Goal: Transaction & Acquisition: Purchase product/service

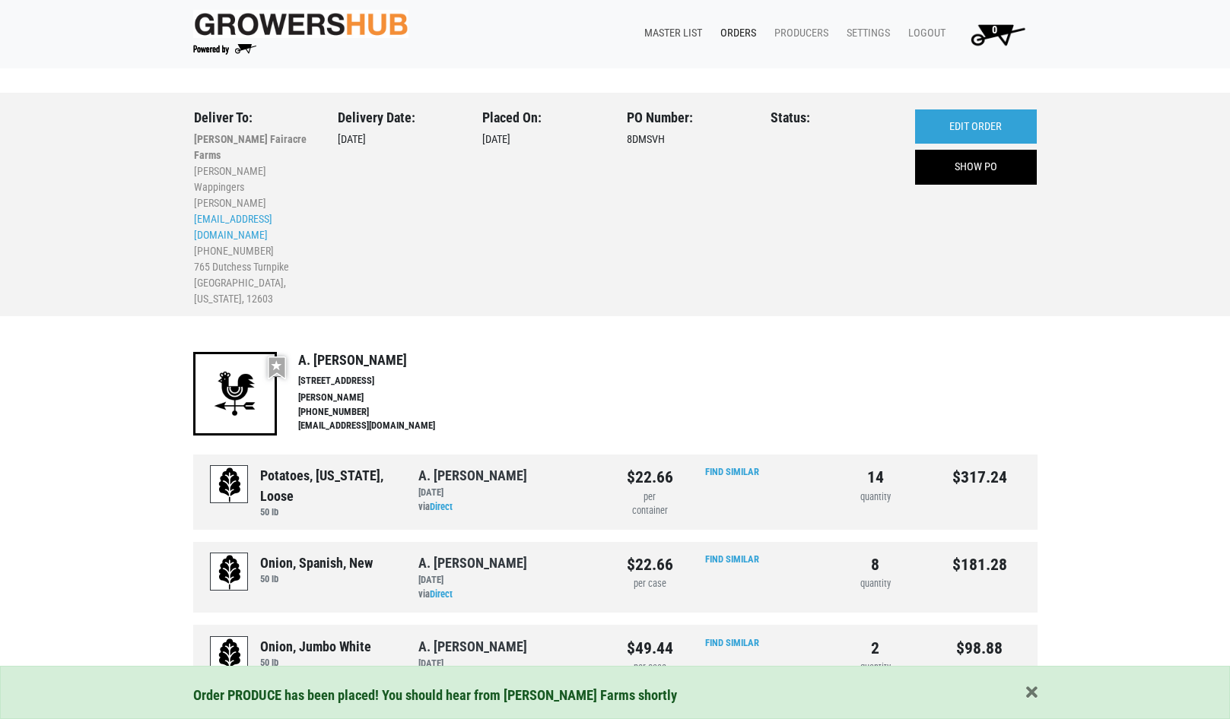
click at [663, 30] on link "Master List" at bounding box center [670, 33] width 76 height 29
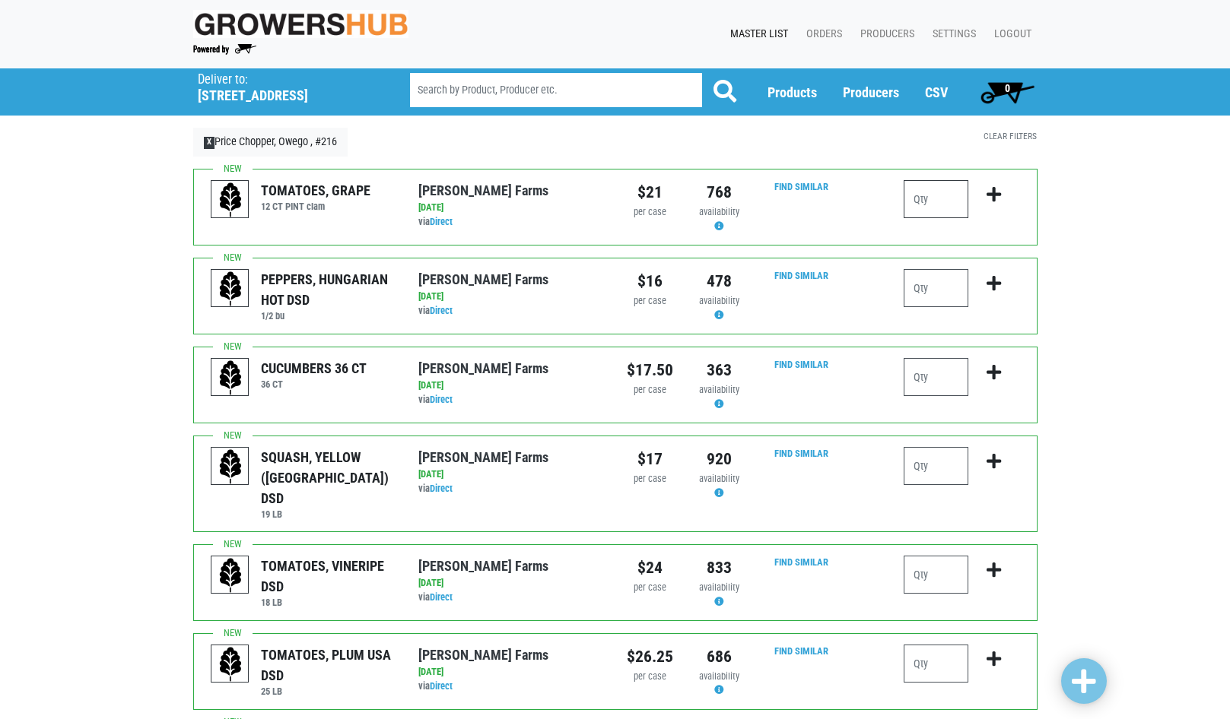
click at [941, 209] on input "number" at bounding box center [935, 199] width 65 height 38
type input "2"
click at [998, 191] on icon "submit" at bounding box center [993, 194] width 14 height 17
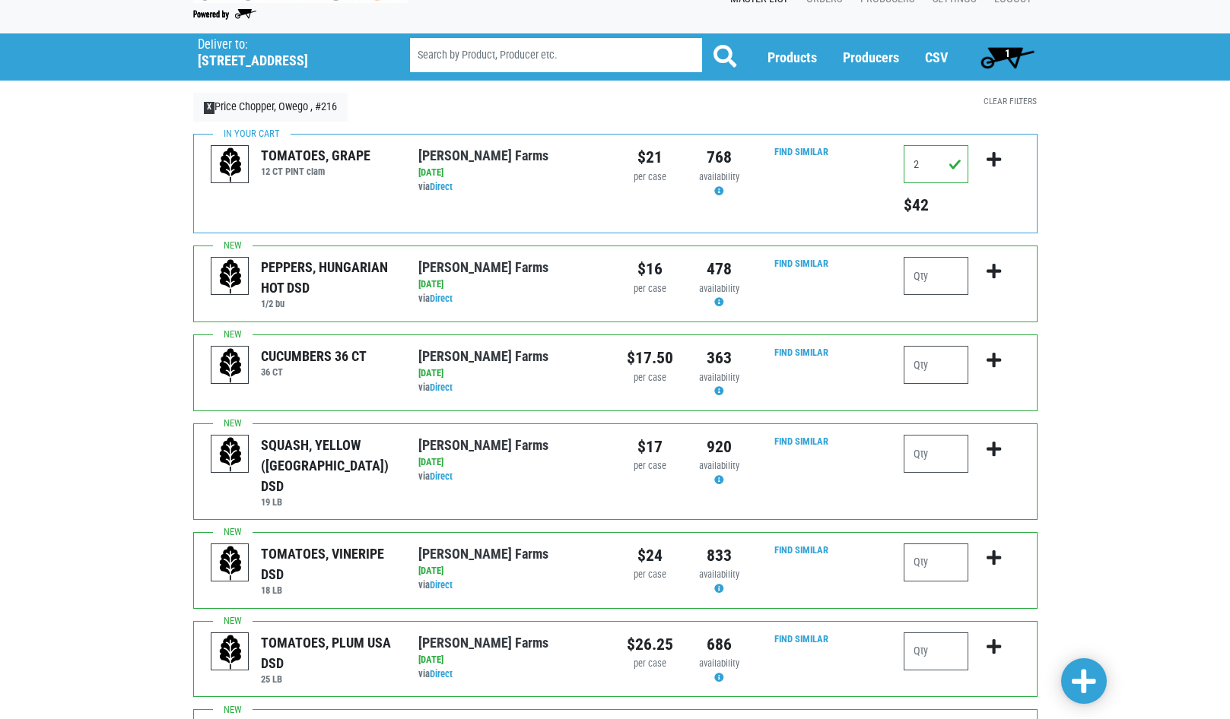
scroll to position [76, 0]
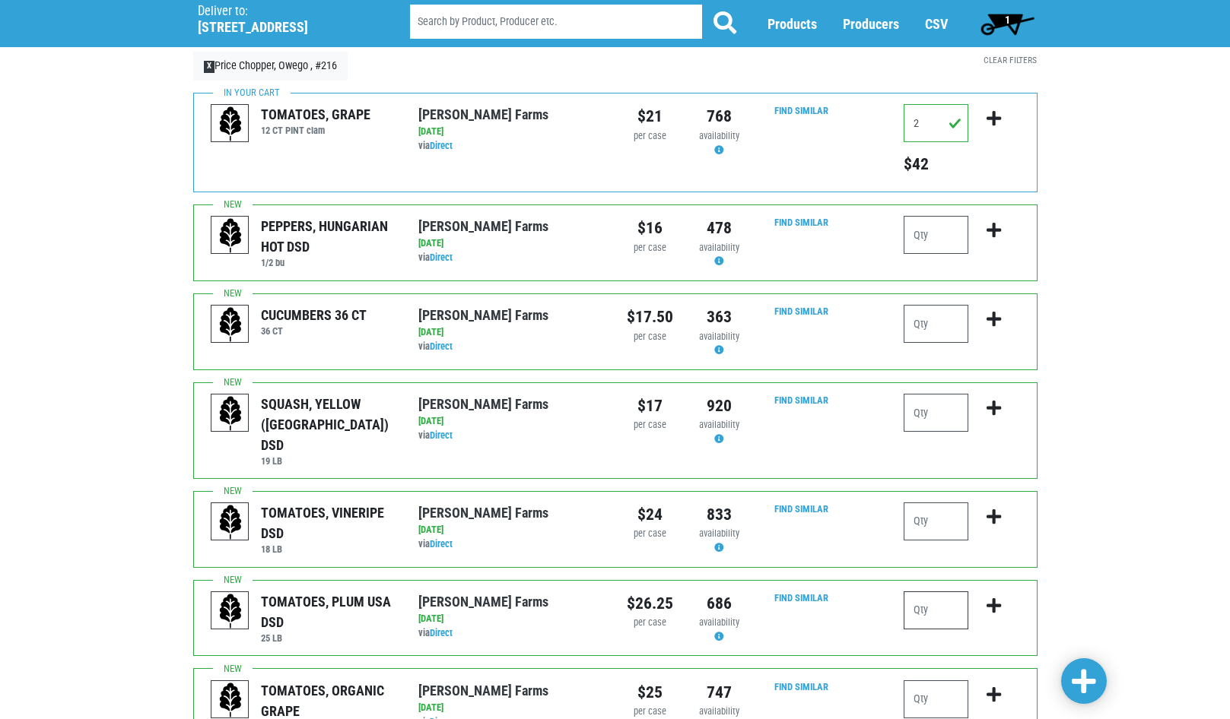
click at [939, 593] on input "number" at bounding box center [935, 611] width 65 height 38
type input "1"
click at [990, 598] on icon "submit" at bounding box center [993, 606] width 14 height 17
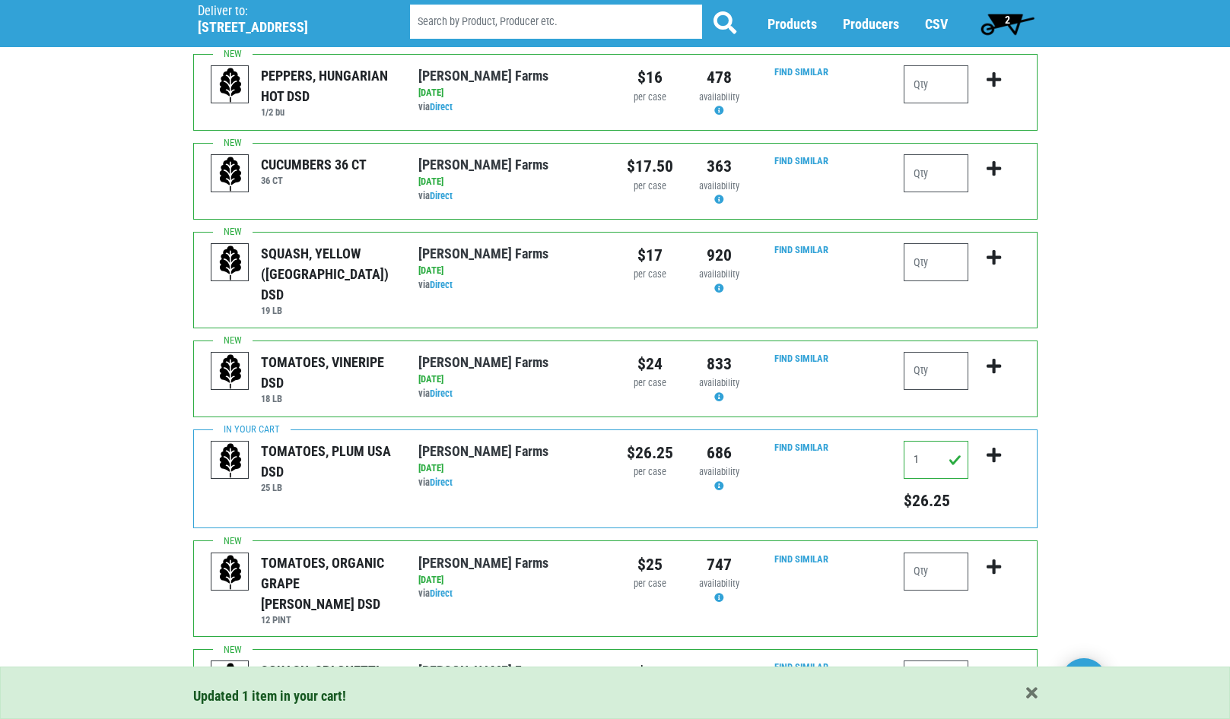
scroll to position [228, 0]
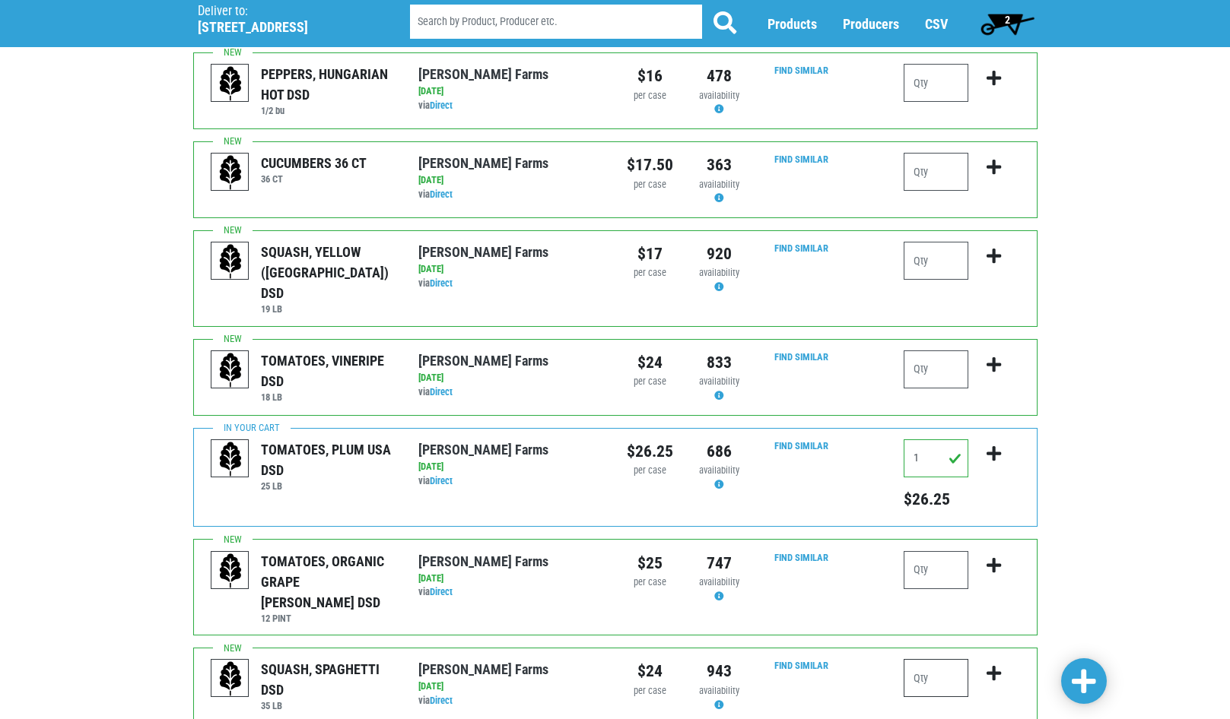
click at [938, 659] on input "number" at bounding box center [935, 678] width 65 height 38
type input "1"
click at [989, 665] on icon "submit" at bounding box center [993, 673] width 14 height 17
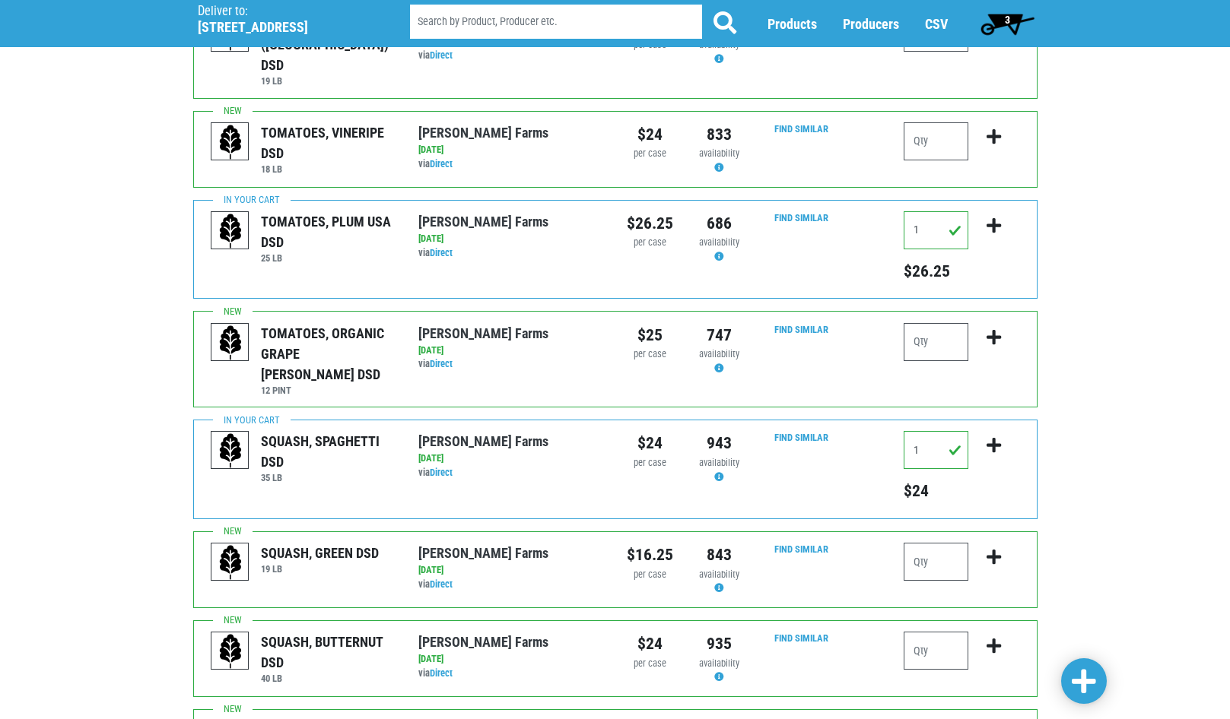
scroll to position [532, 0]
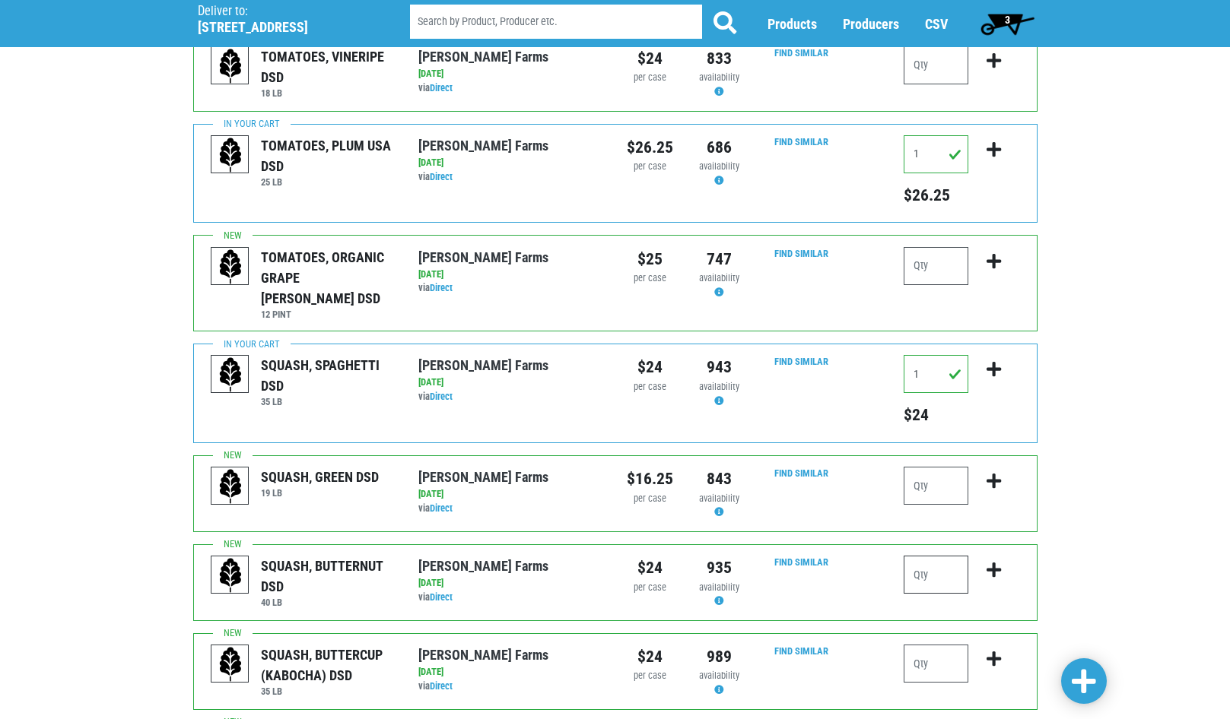
click at [938, 556] on input "number" at bounding box center [935, 575] width 65 height 38
type input "1"
click at [993, 562] on icon "submit" at bounding box center [993, 570] width 14 height 17
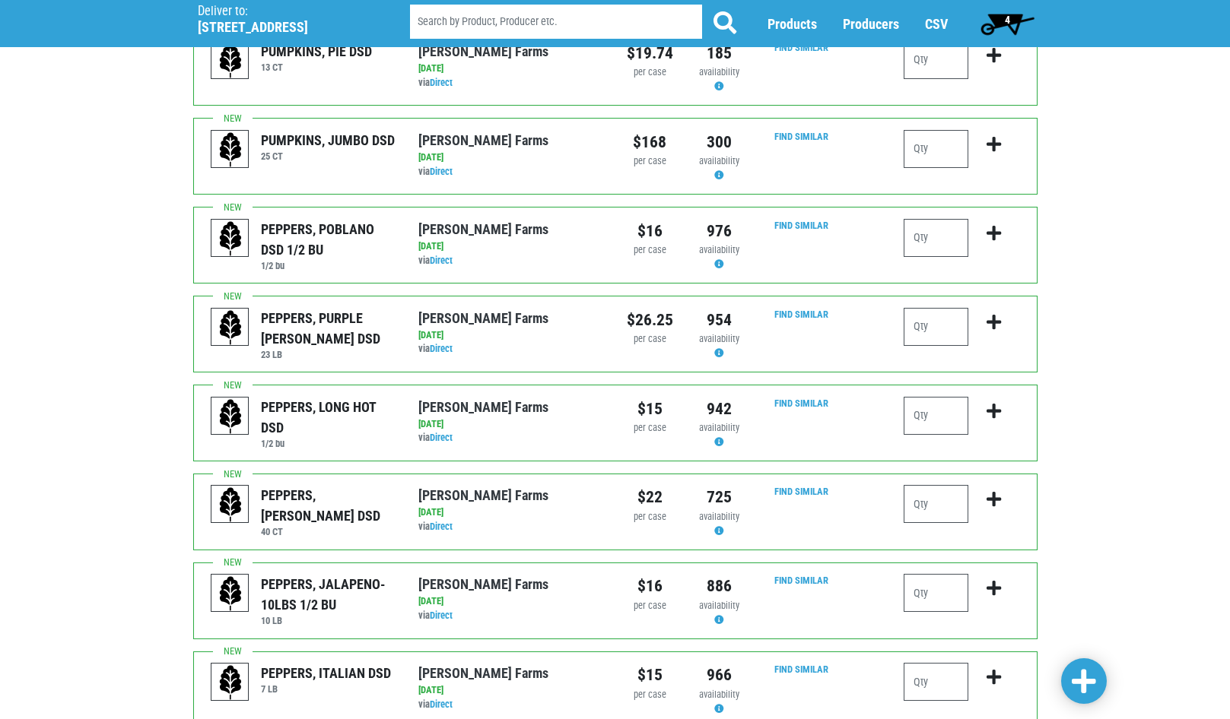
scroll to position [1369, 0]
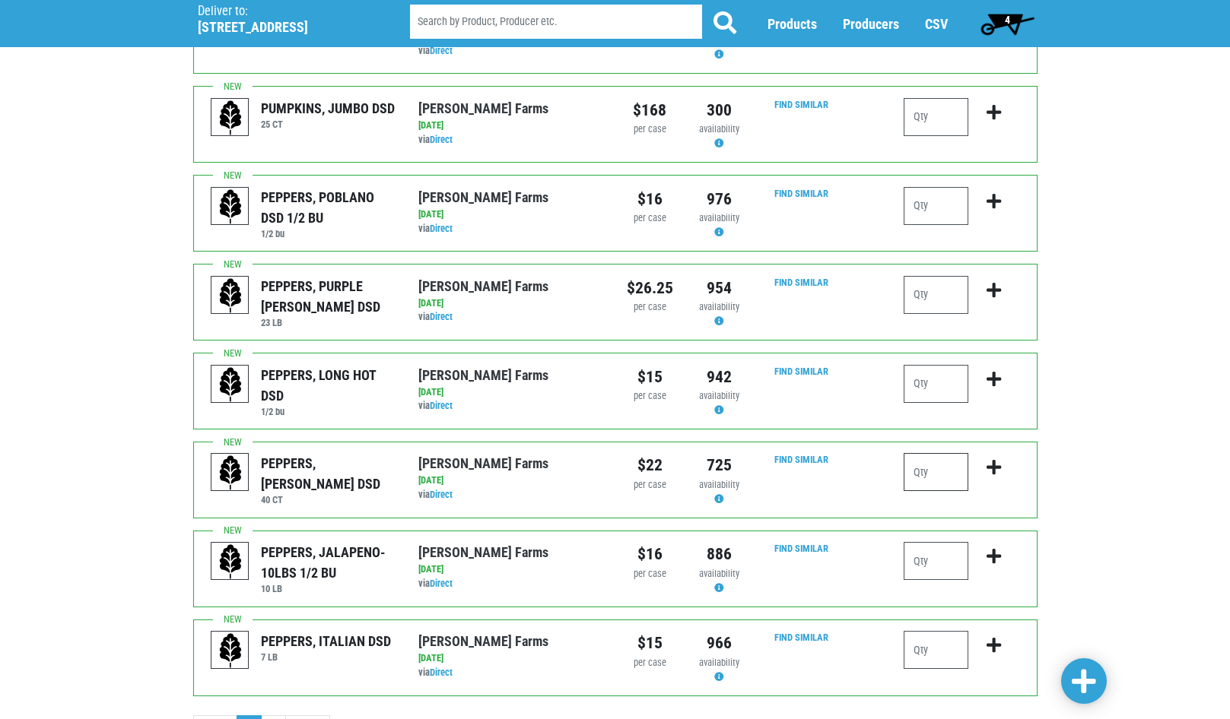
click at [943, 453] on input "number" at bounding box center [935, 472] width 65 height 38
type input "2"
click at [985, 453] on button "submit" at bounding box center [994, 477] width 36 height 48
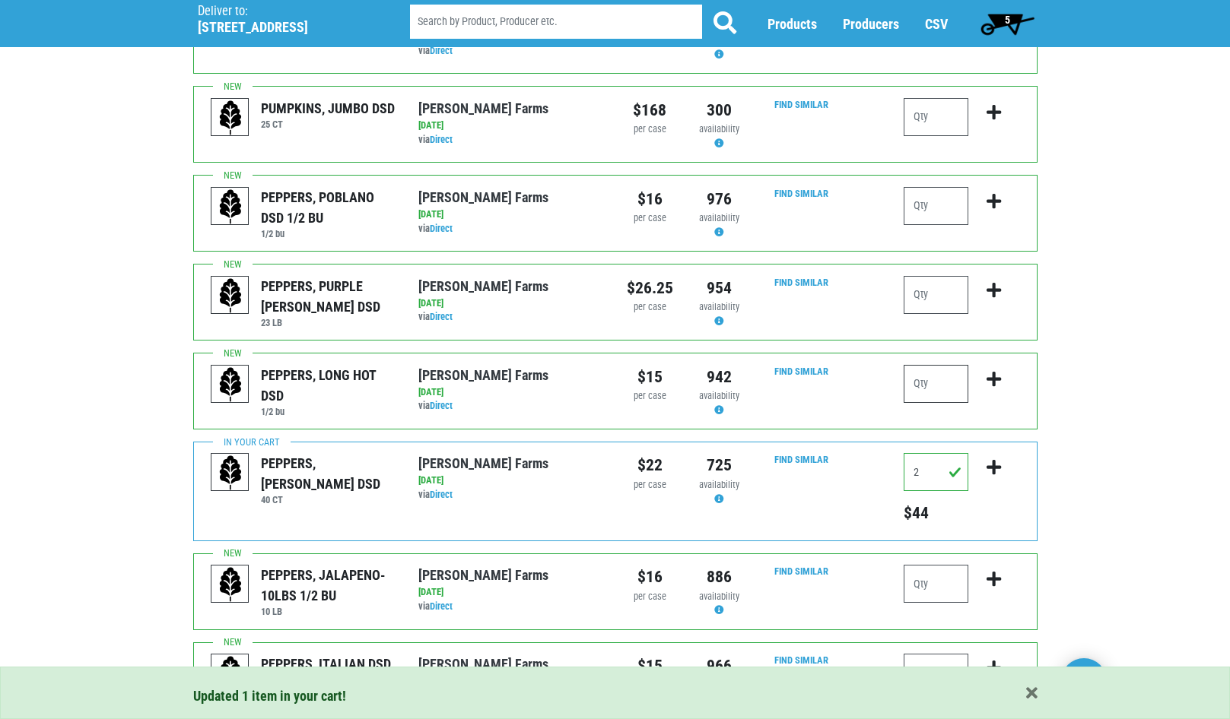
click at [959, 365] on input "number" at bounding box center [935, 384] width 65 height 38
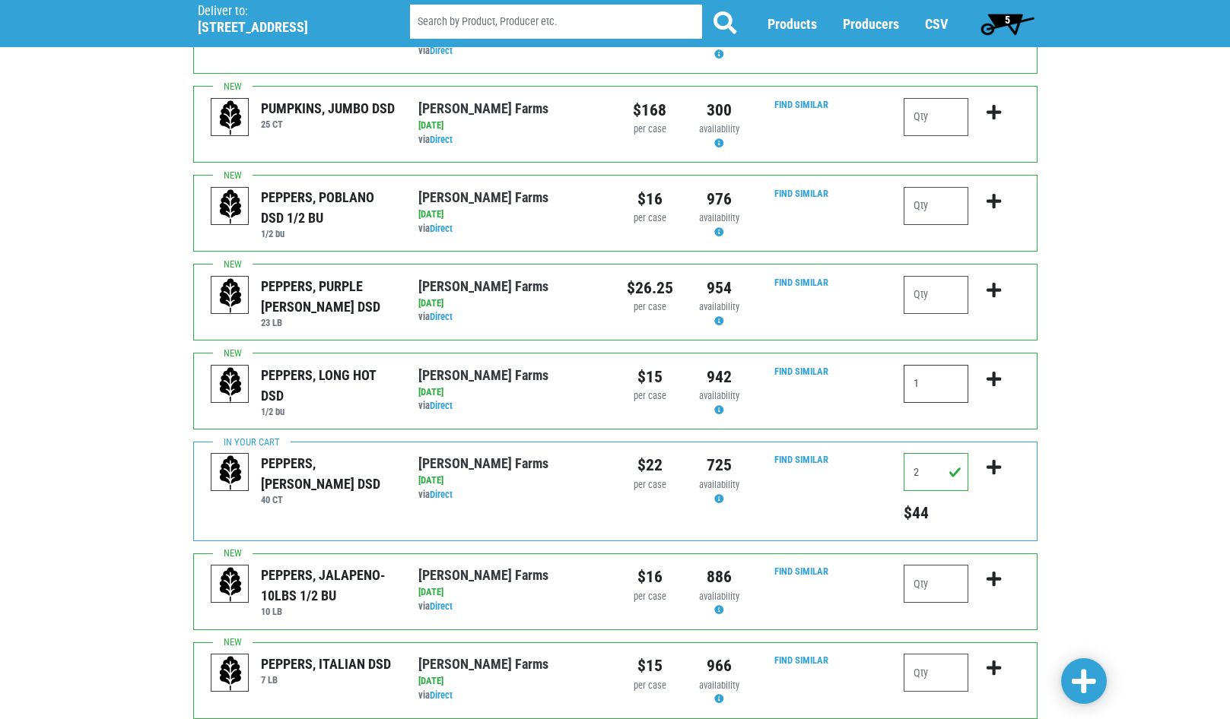
type input "1"
click at [998, 371] on icon "submit" at bounding box center [993, 379] width 14 height 17
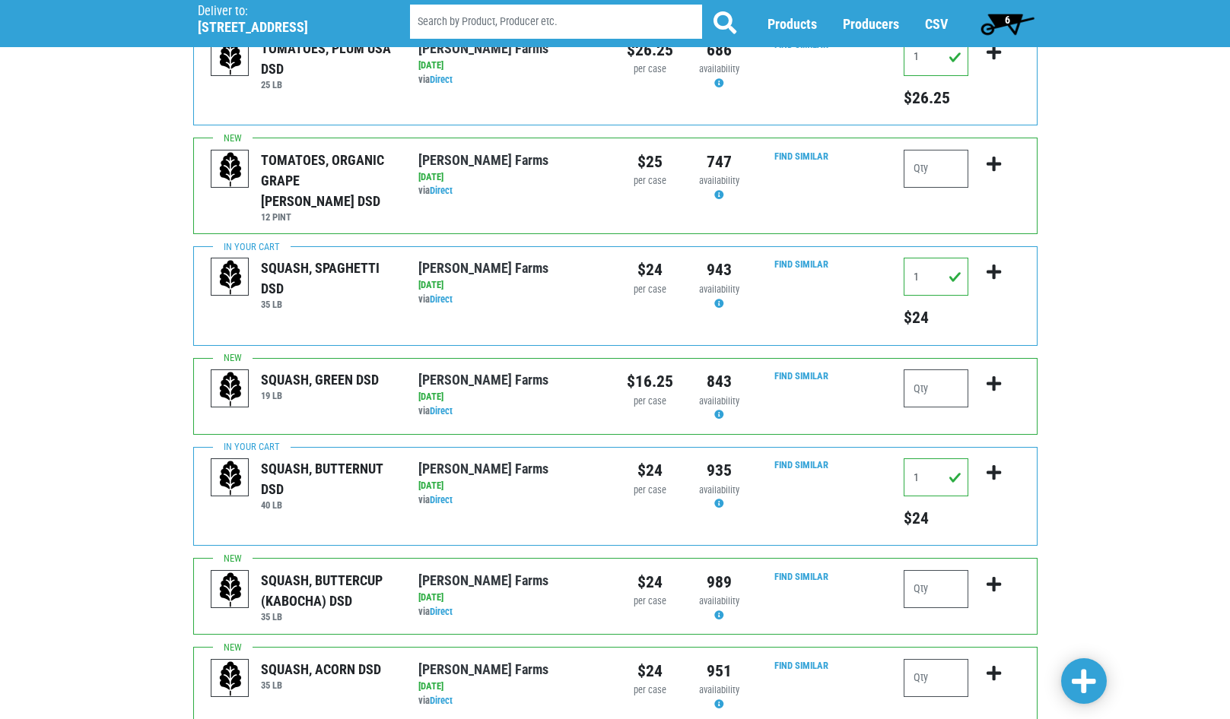
scroll to position [612, 0]
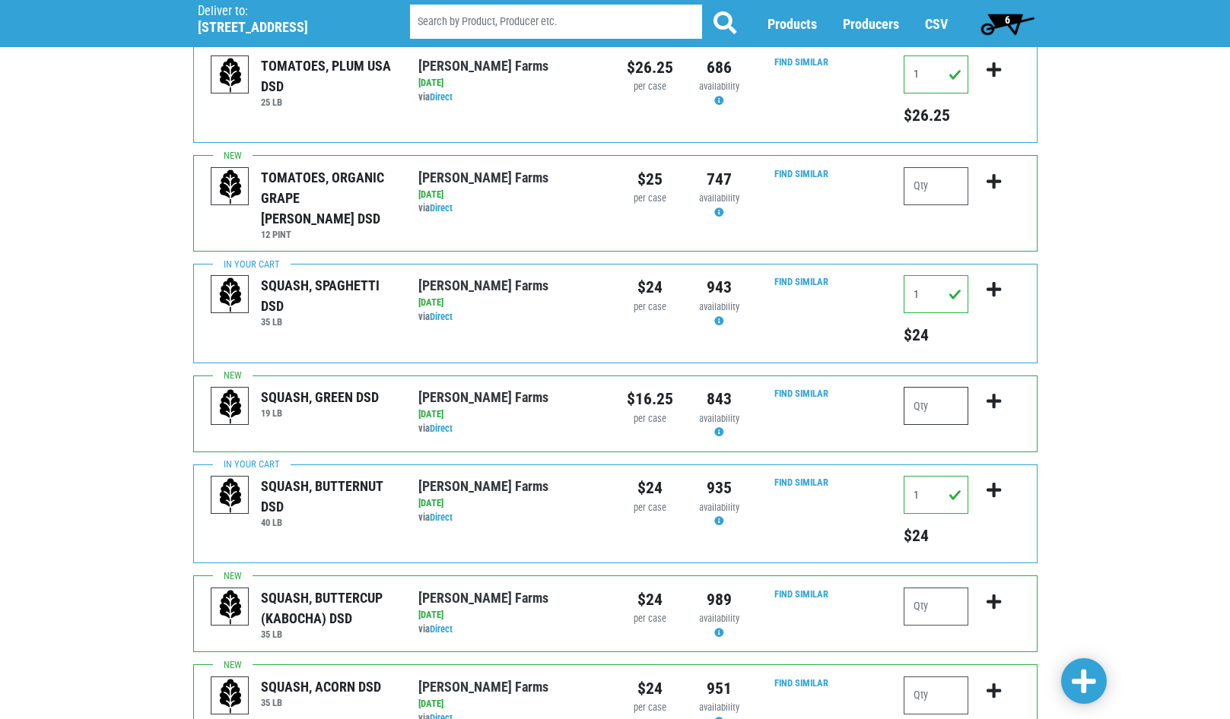
click at [932, 387] on input "number" at bounding box center [935, 406] width 65 height 38
type input "1"
click at [997, 393] on icon "submit" at bounding box center [993, 401] width 14 height 17
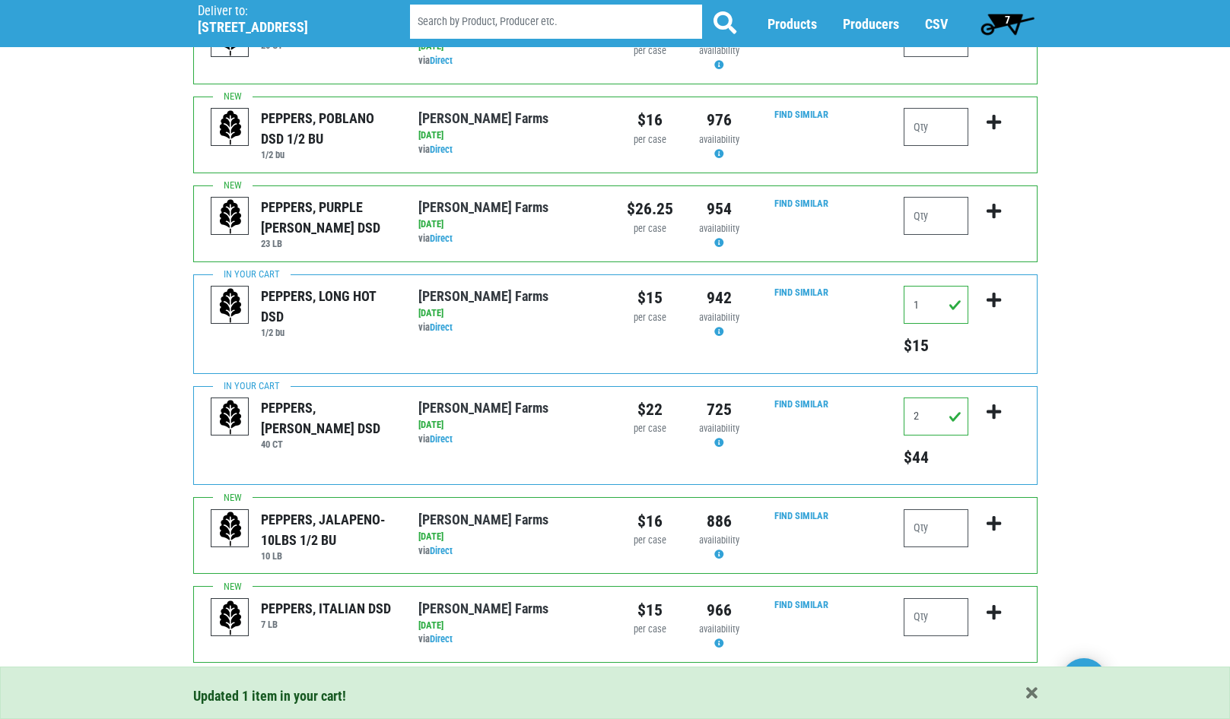
scroll to position [1471, 0]
click at [306, 681] on link "Next ›" at bounding box center [307, 694] width 45 height 27
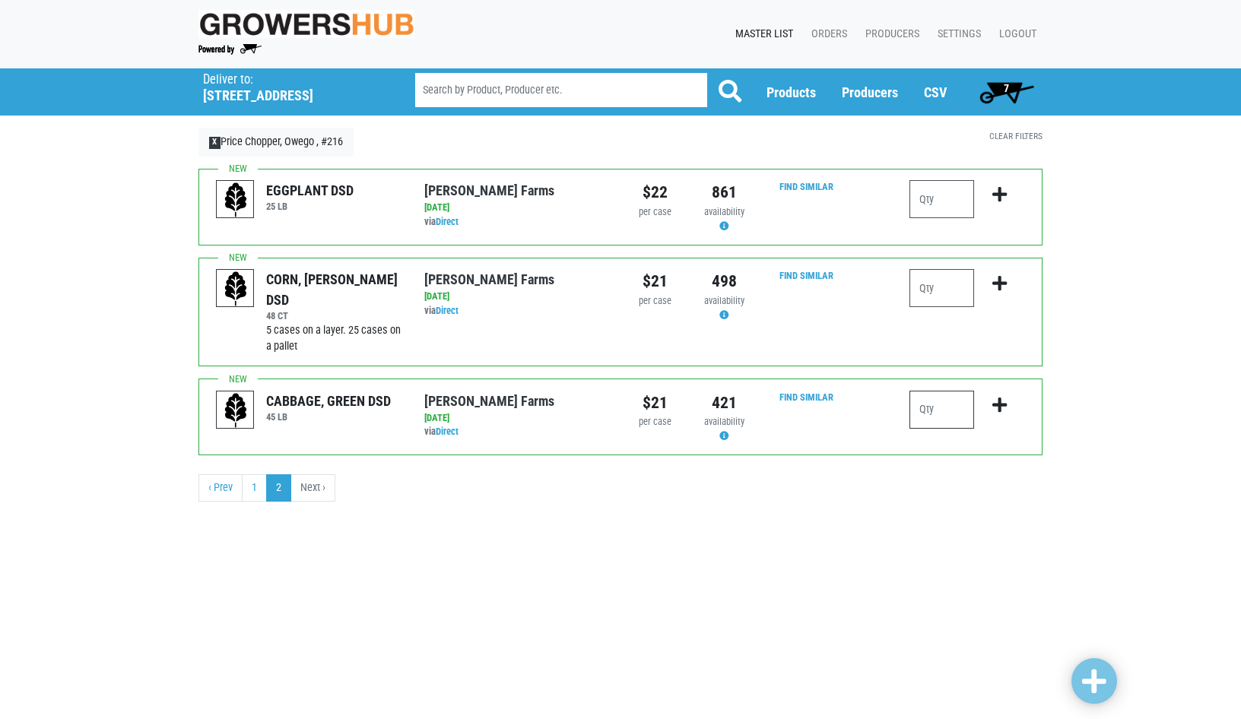
click at [942, 417] on input "number" at bounding box center [941, 410] width 65 height 38
type input "1"
click at [992, 405] on icon "submit" at bounding box center [999, 405] width 14 height 17
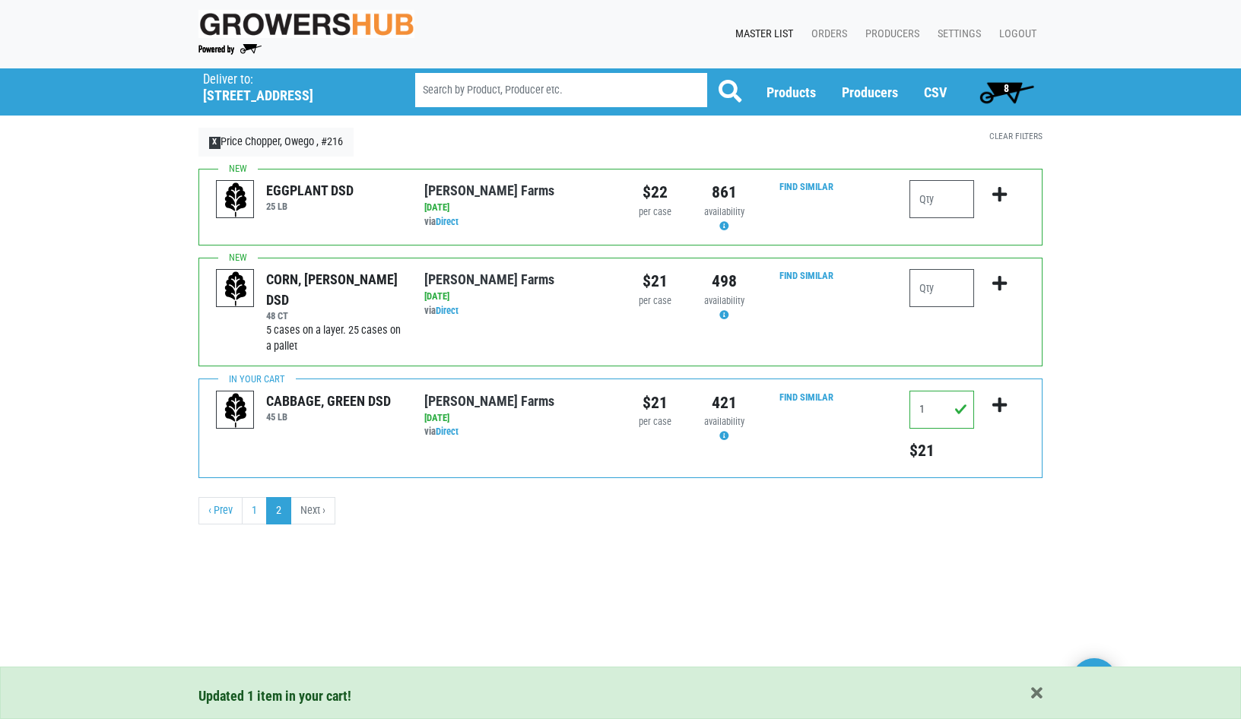
click at [957, 265] on div "CORN, [PERSON_NAME] DSD 48 CT 5 cases on a layer. 25 cases on a pallet [PERSON_…" at bounding box center [620, 312] width 844 height 109
click at [937, 287] on input "number" at bounding box center [941, 288] width 65 height 38
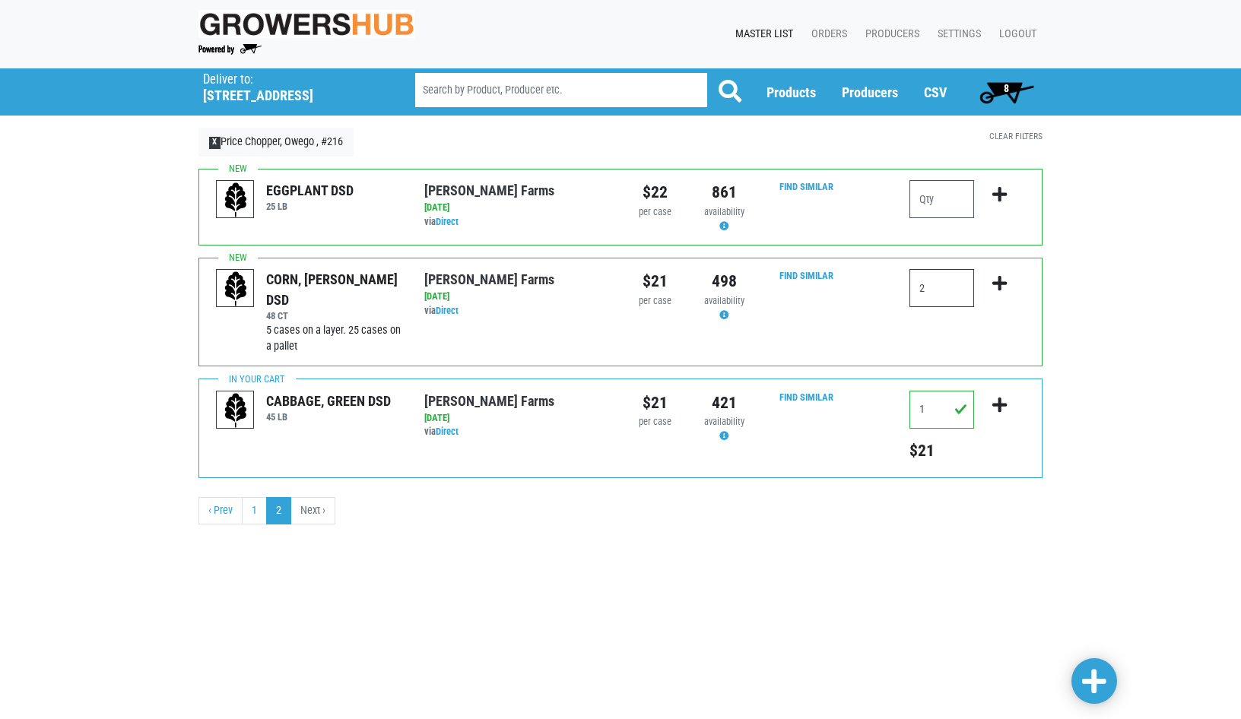
type input "2"
click at [998, 286] on icon "submit" at bounding box center [999, 283] width 14 height 17
click at [224, 512] on link "‹ Prev" at bounding box center [220, 510] width 44 height 27
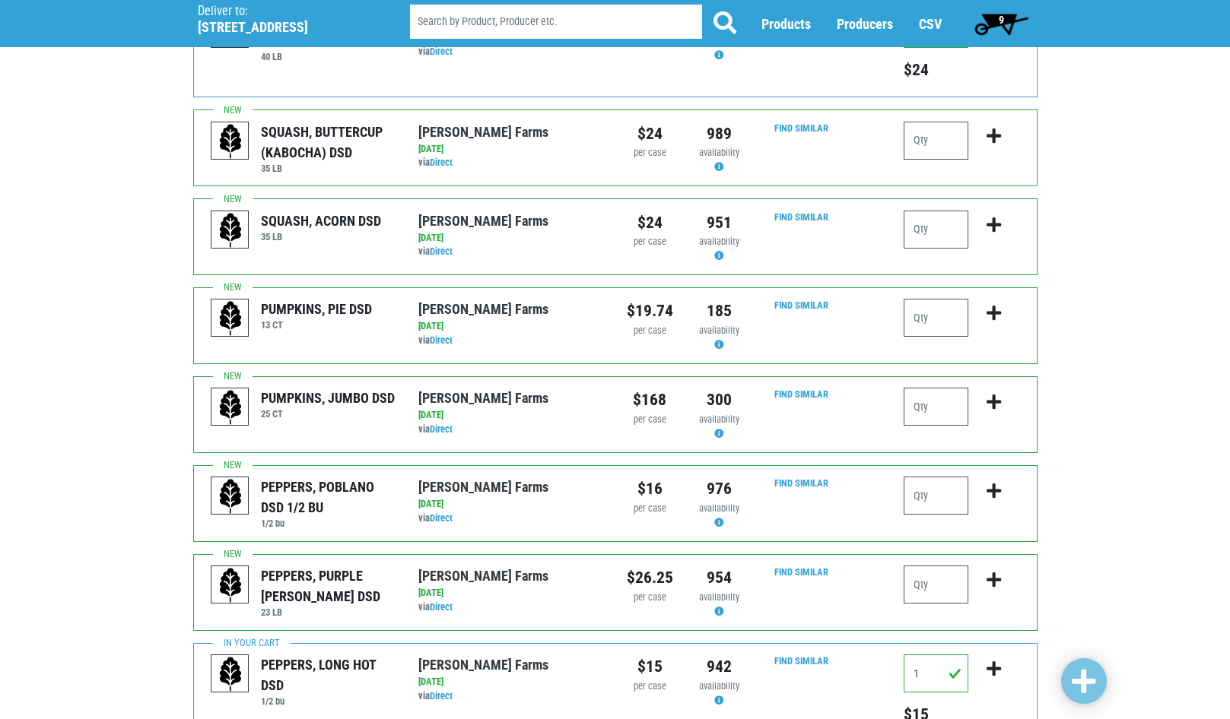
scroll to position [1014, 0]
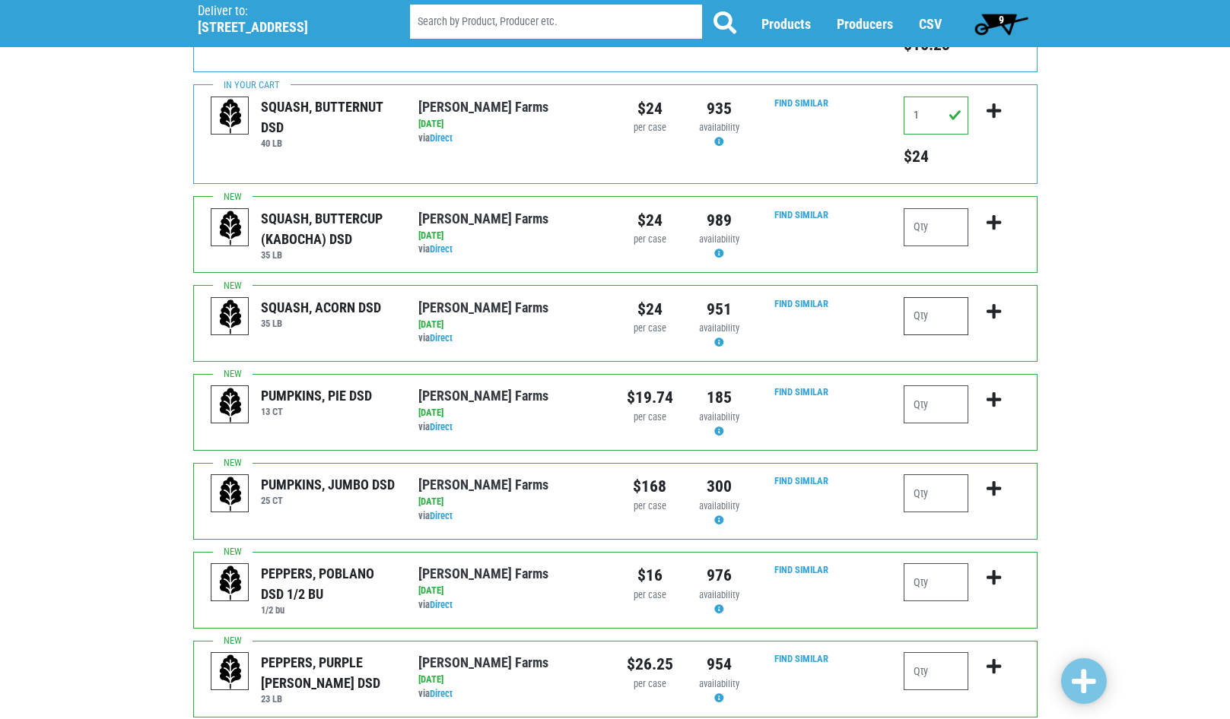
click at [928, 297] on input "number" at bounding box center [935, 316] width 65 height 38
type input "1"
click at [992, 303] on icon "submit" at bounding box center [993, 311] width 14 height 17
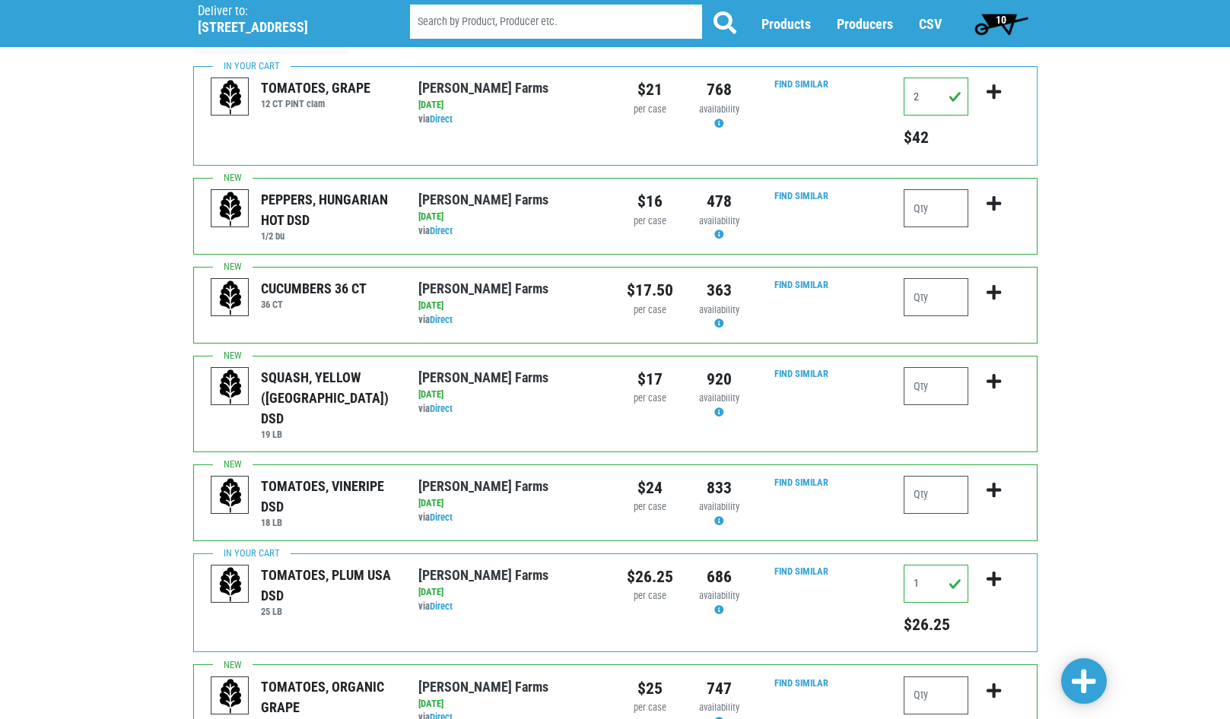
scroll to position [102, 0]
click at [1001, 21] on span "10" at bounding box center [1000, 20] width 11 height 12
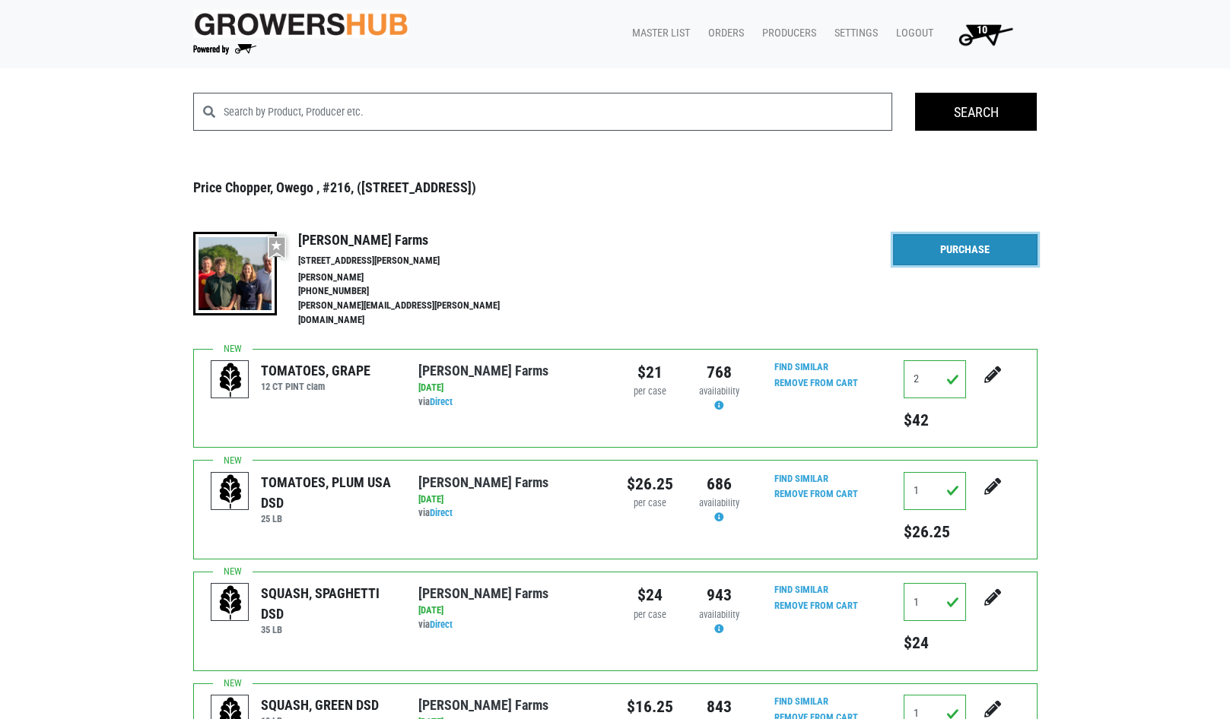
click at [940, 250] on link "Purchase" at bounding box center [965, 250] width 144 height 32
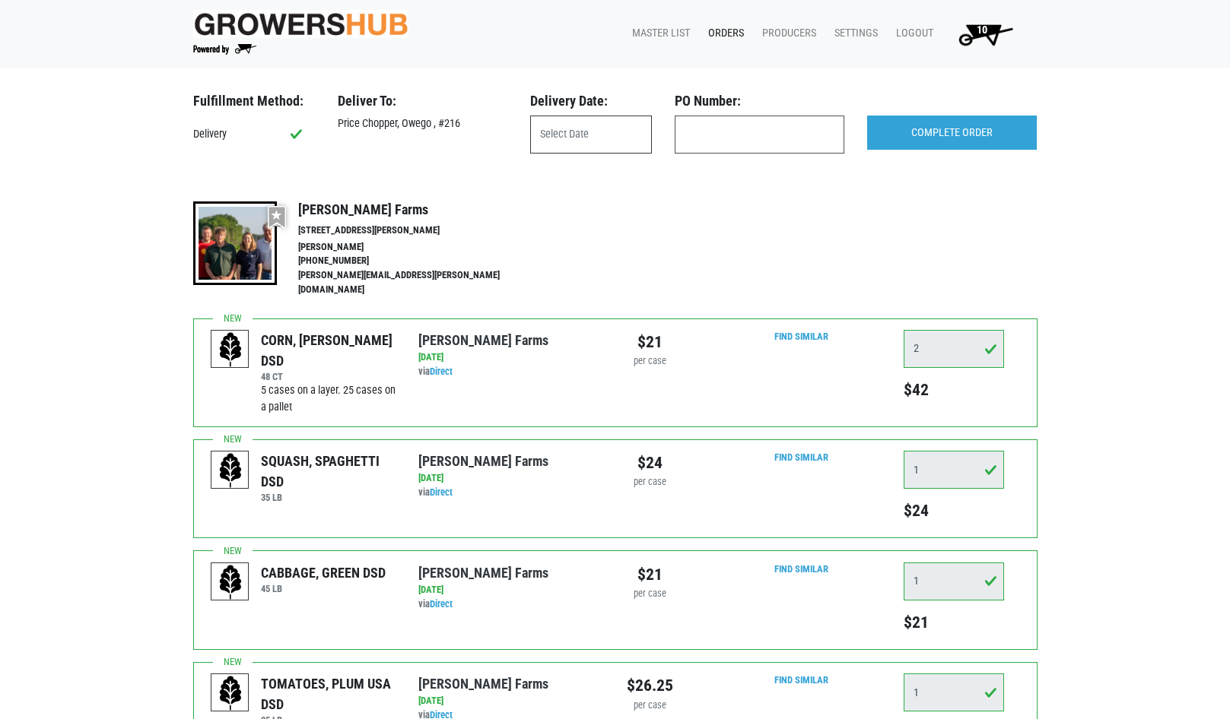
click at [574, 135] on input "text" at bounding box center [591, 135] width 122 height 38
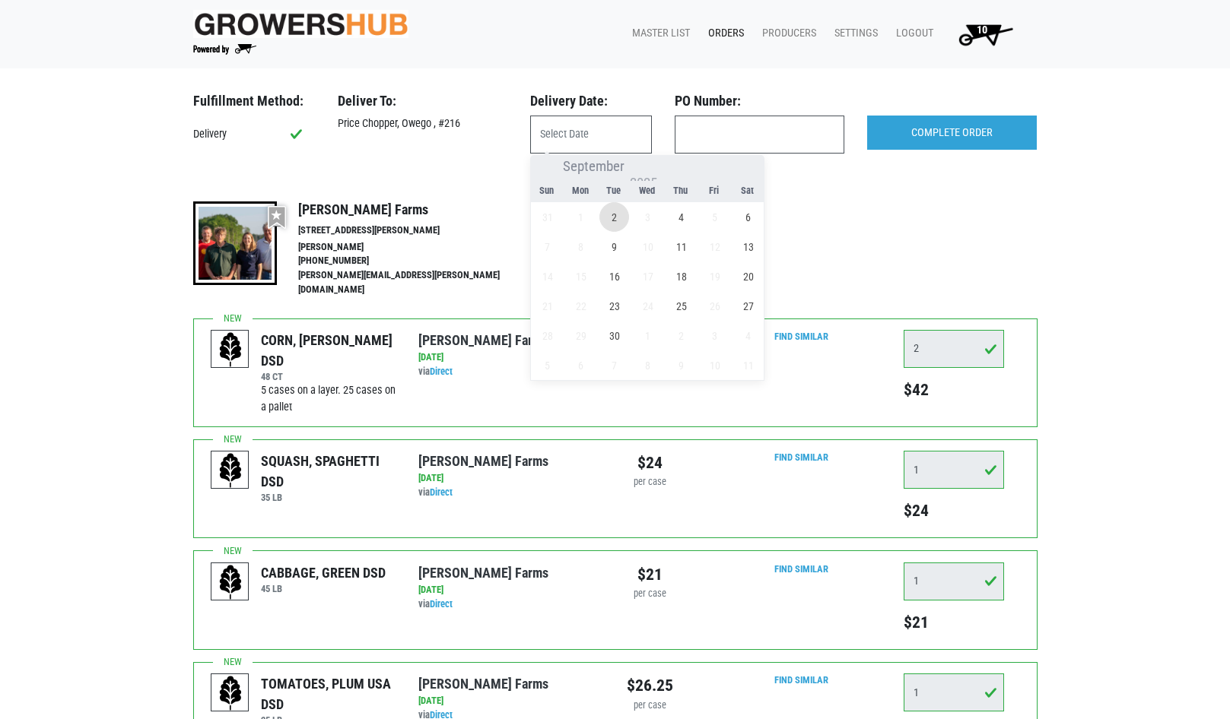
click at [619, 214] on span "2" at bounding box center [614, 217] width 30 height 30
type input "[DATE]"
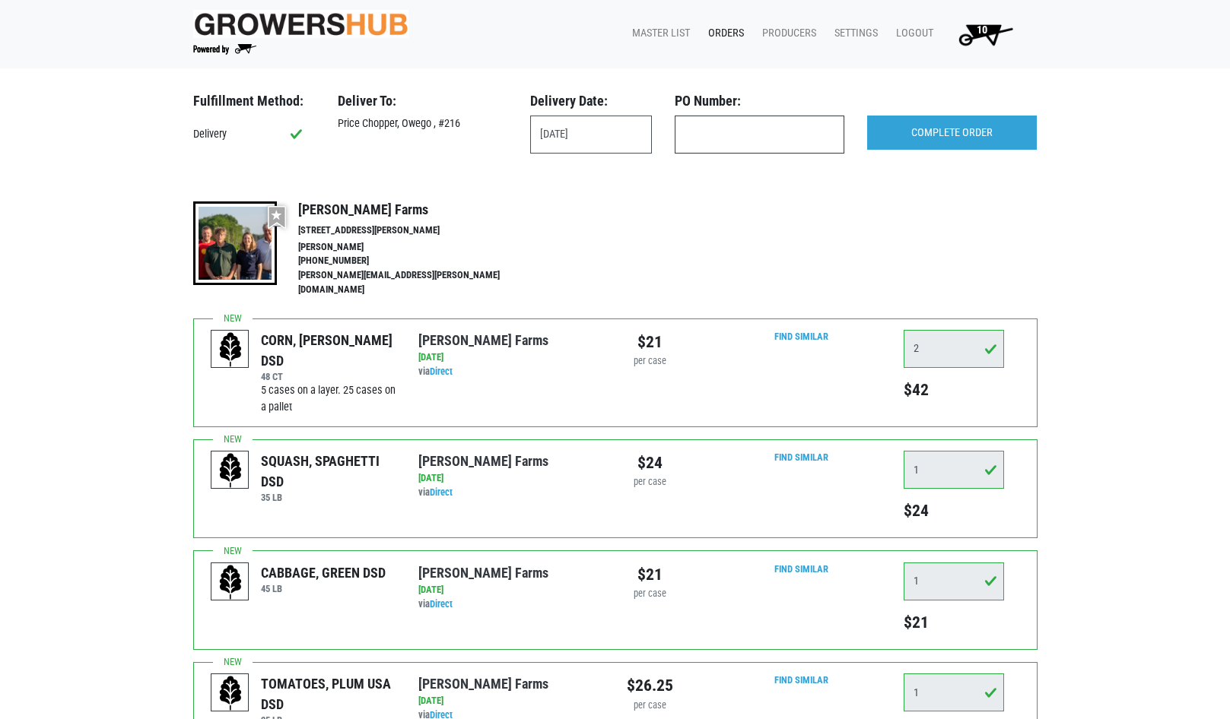
click at [743, 118] on input "text" at bounding box center [759, 135] width 170 height 38
type input "produce"
click at [982, 135] on input "COMPLETE ORDER" at bounding box center [952, 133] width 170 height 35
